Goal: Check status: Check status

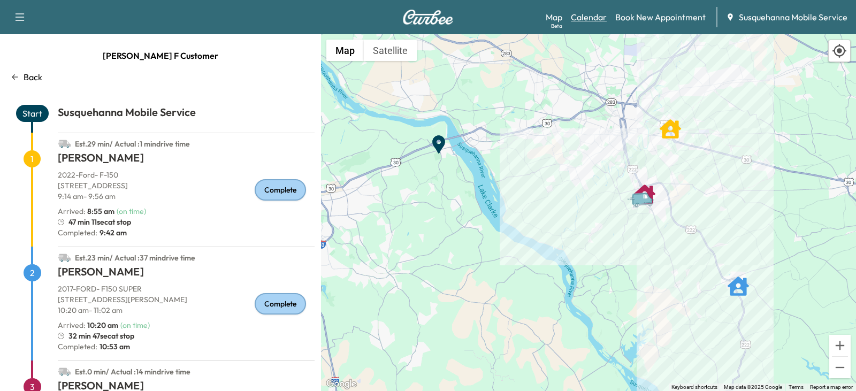
click at [589, 16] on link "Calendar" at bounding box center [589, 17] width 36 height 13
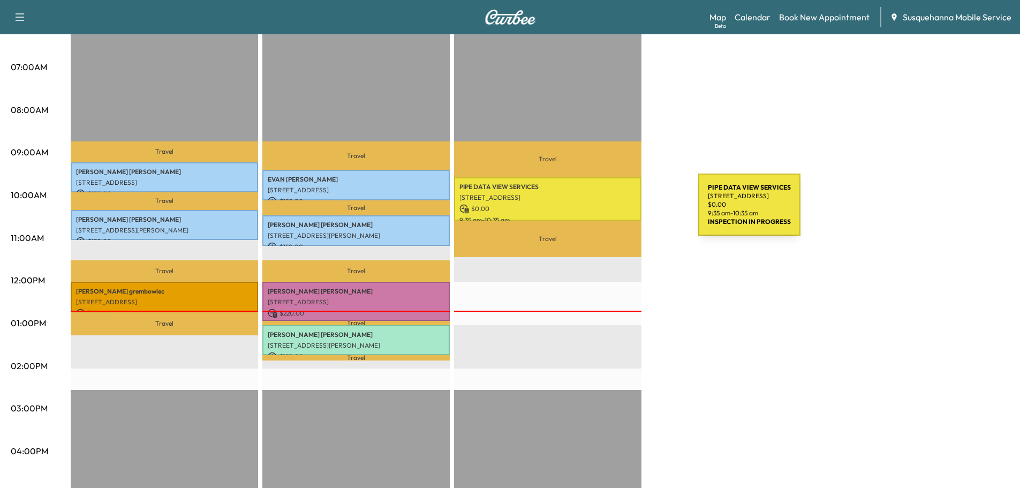
scroll to position [457, 0]
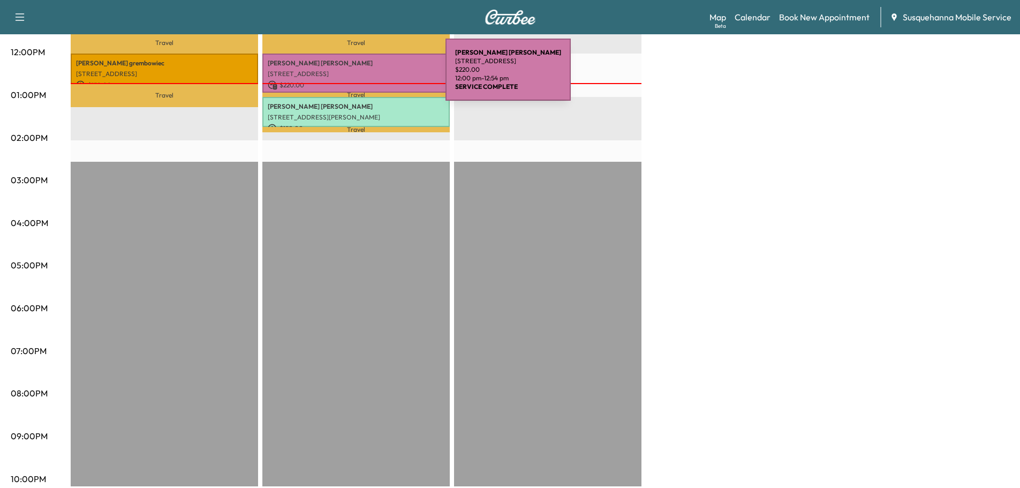
click at [365, 76] on div "[PERSON_NAME] [GEOGRAPHIC_DATA], [GEOGRAPHIC_DATA], [GEOGRAPHIC_DATA], [GEOGRAP…" at bounding box center [355, 73] width 187 height 39
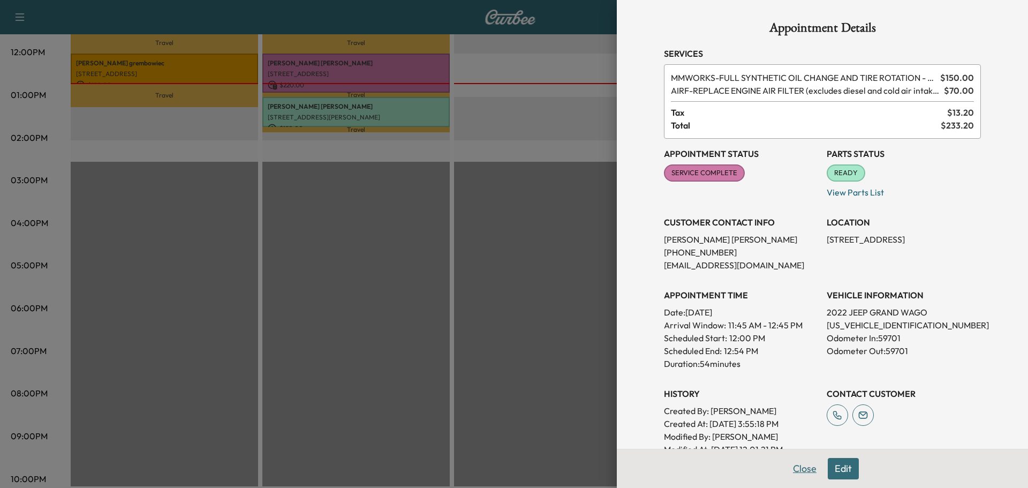
click at [801, 391] on button "Close" at bounding box center [804, 468] width 37 height 21
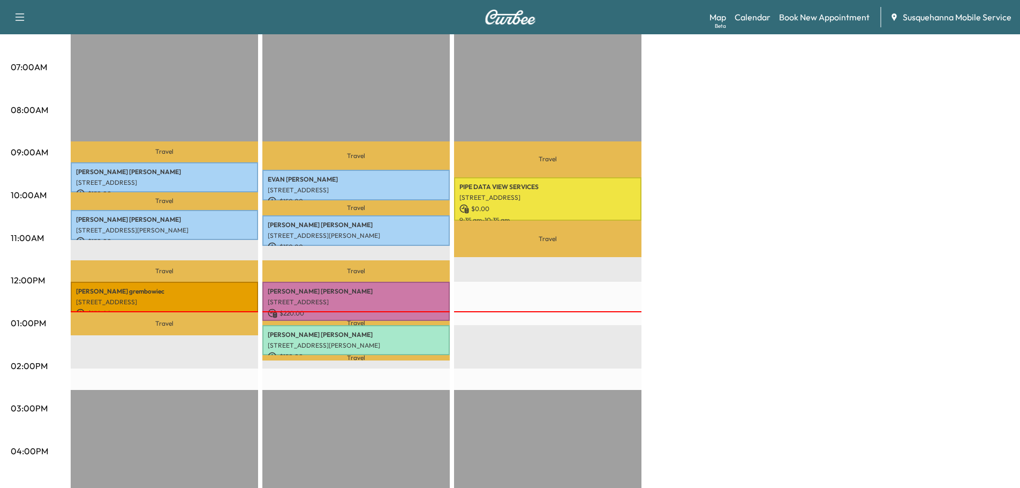
scroll to position [0, 0]
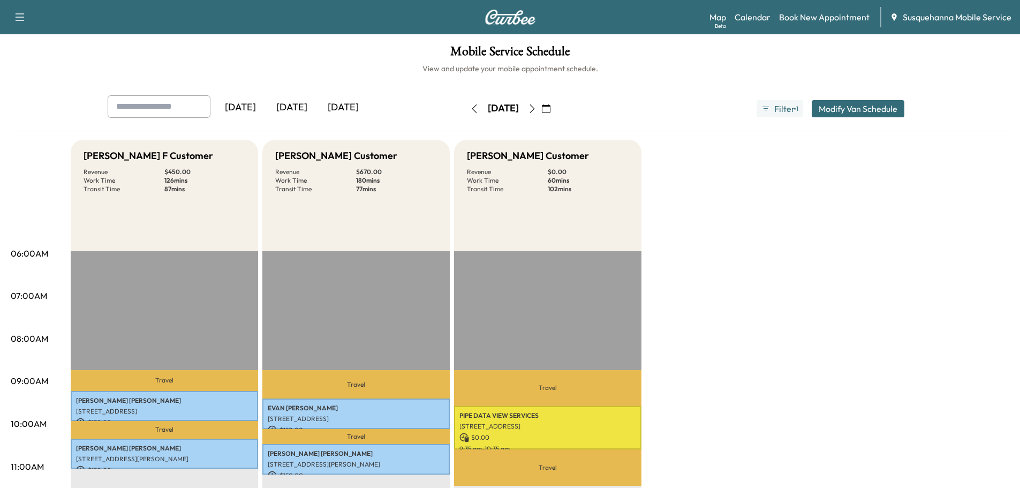
click at [536, 107] on icon "button" at bounding box center [532, 108] width 9 height 9
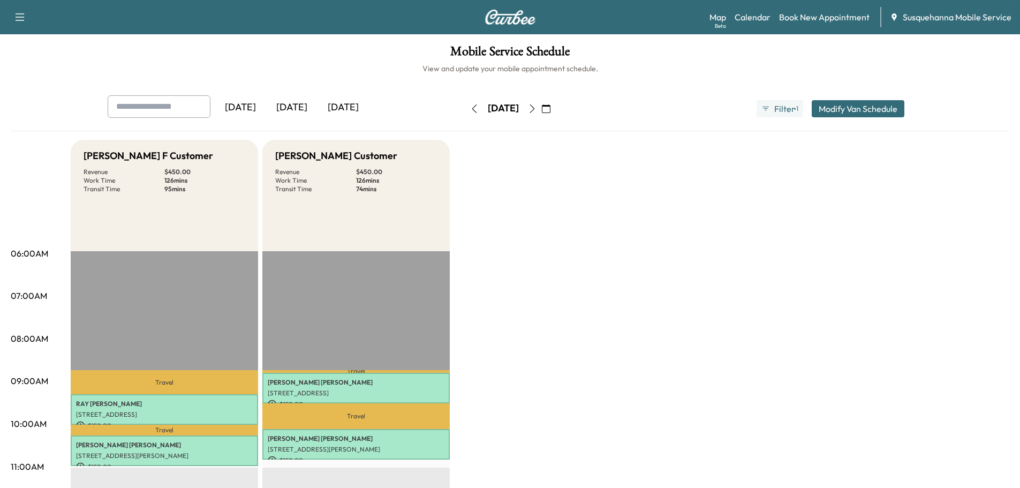
click at [541, 103] on button "button" at bounding box center [532, 108] width 18 height 17
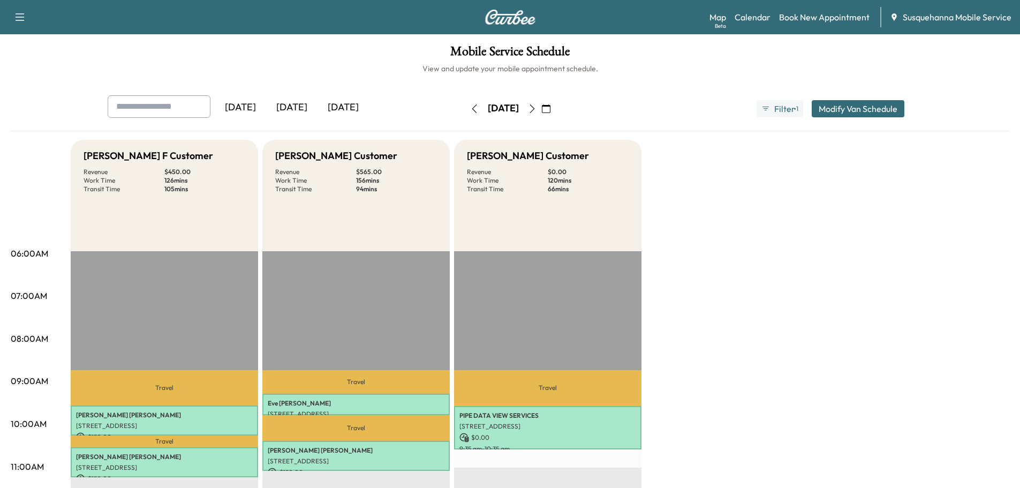
drag, startPoint x: 564, startPoint y: 108, endPoint x: 624, endPoint y: 216, distance: 123.1
click at [536, 108] on icon "button" at bounding box center [532, 108] width 9 height 9
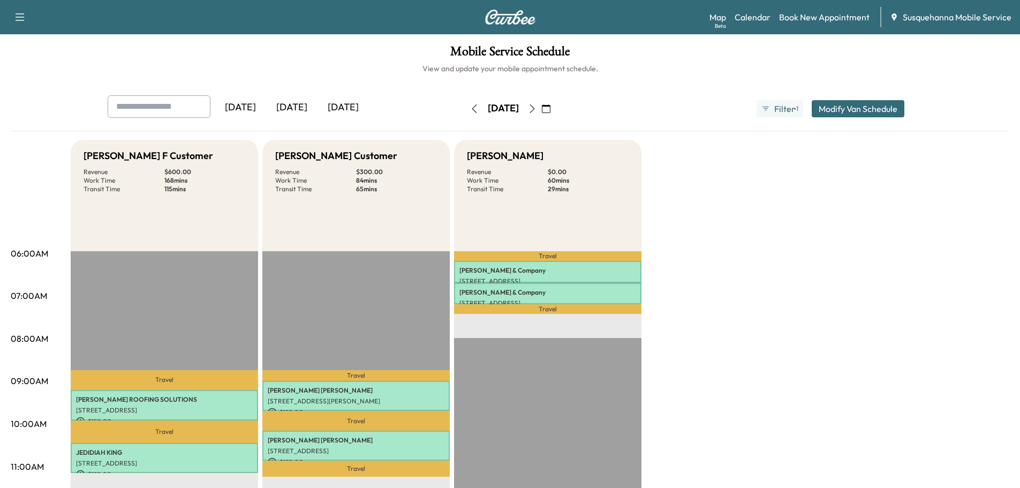
scroll to position [229, 0]
